Goal: Task Accomplishment & Management: Manage account settings

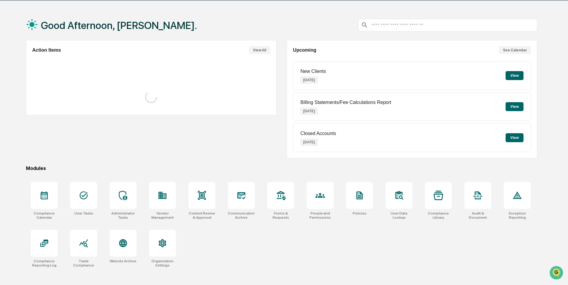
scroll to position [28, 0]
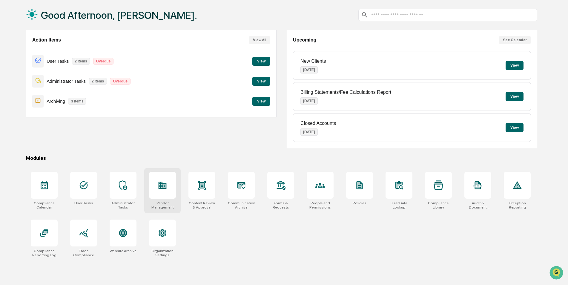
click at [166, 193] on div at bounding box center [162, 185] width 27 height 27
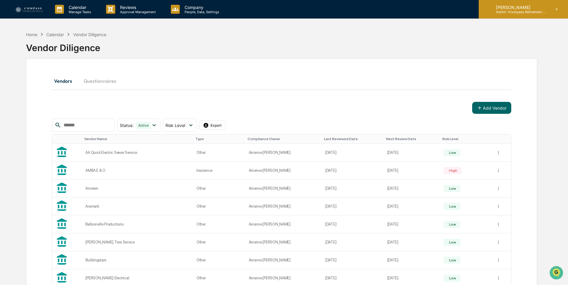
click at [534, 8] on p "[PERSON_NAME]" at bounding box center [519, 7] width 56 height 5
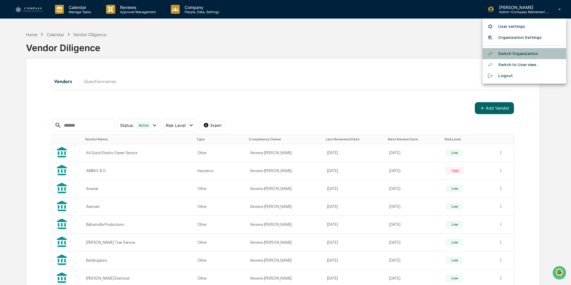
click at [516, 53] on li "Switch Organization" at bounding box center [525, 53] width 84 height 11
